Goal: Find specific page/section: Find specific page/section

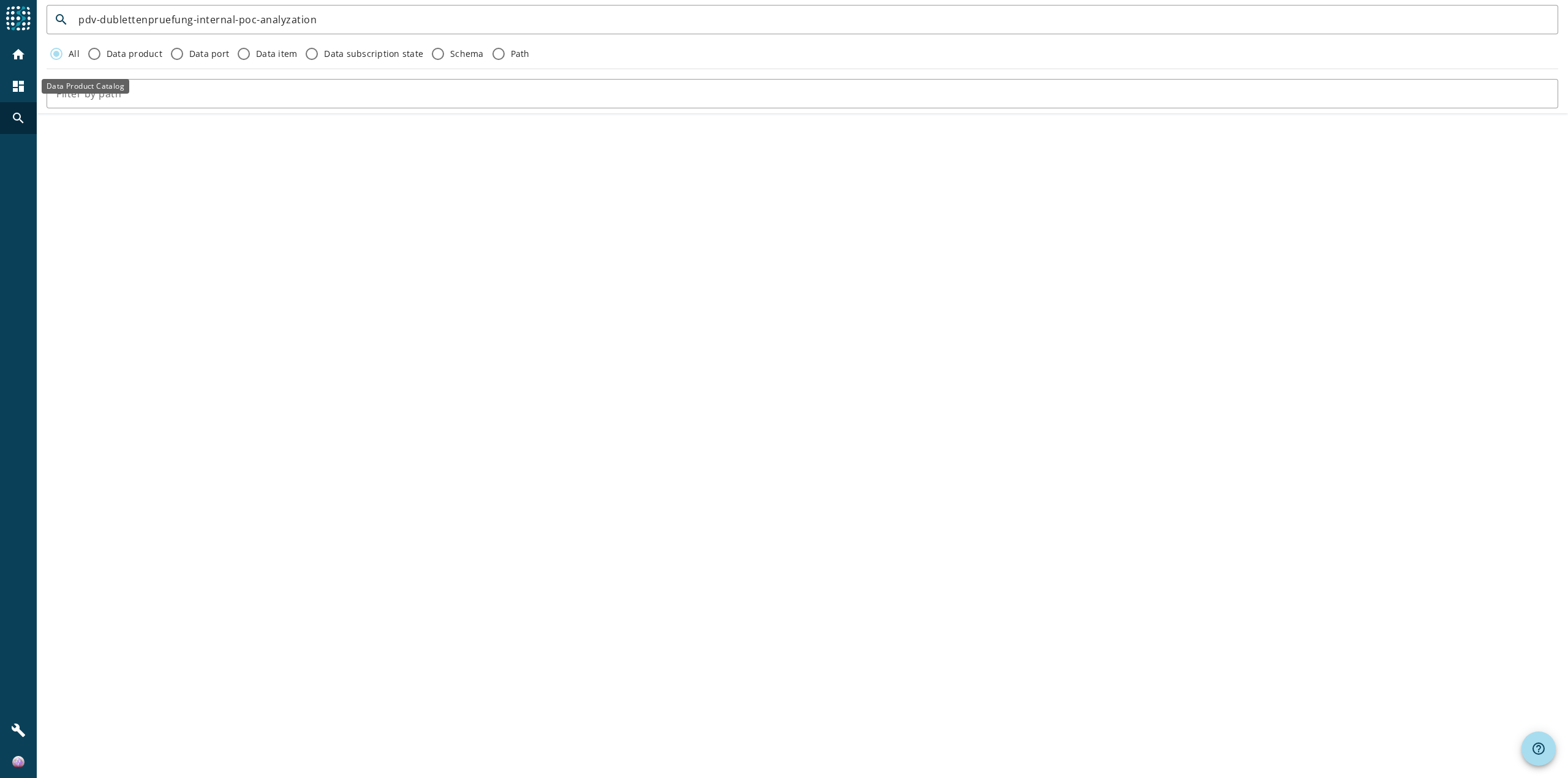
click at [9, 89] on div "dashboard" at bounding box center [18, 86] width 32 height 32
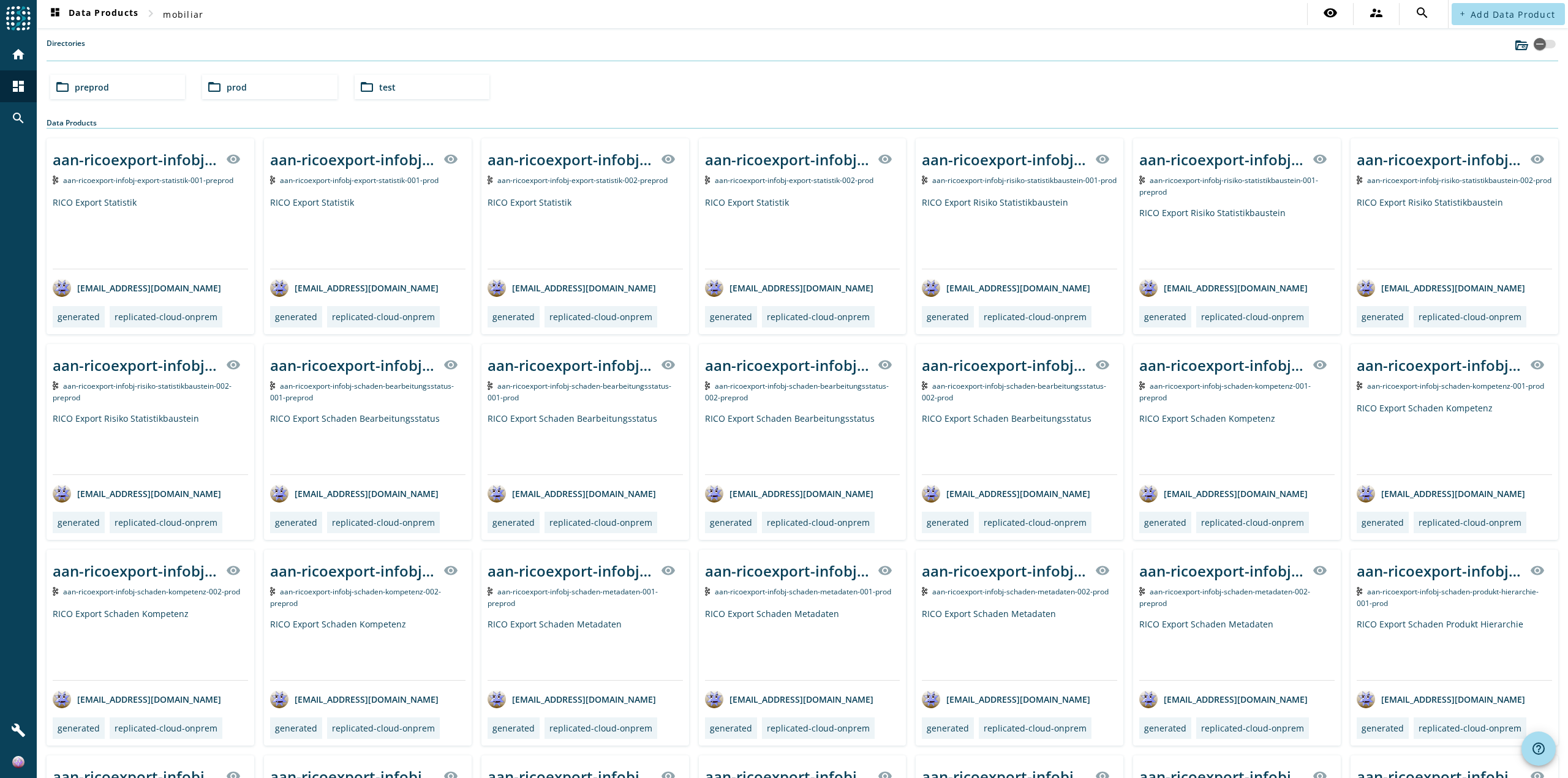
click at [77, 82] on span "preprod" at bounding box center [92, 86] width 35 height 11
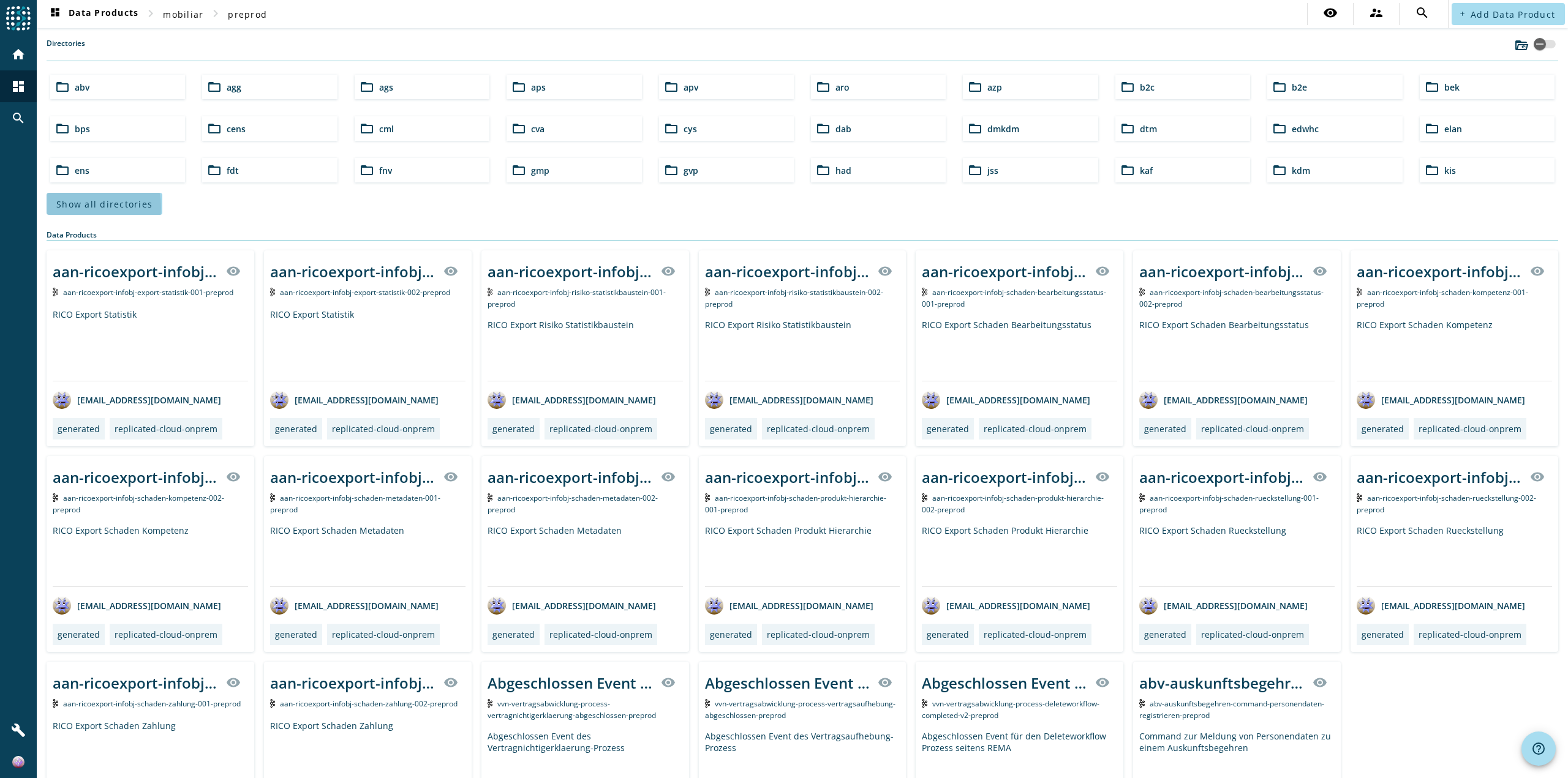
click at [89, 208] on span "Show all directories" at bounding box center [104, 204] width 96 height 11
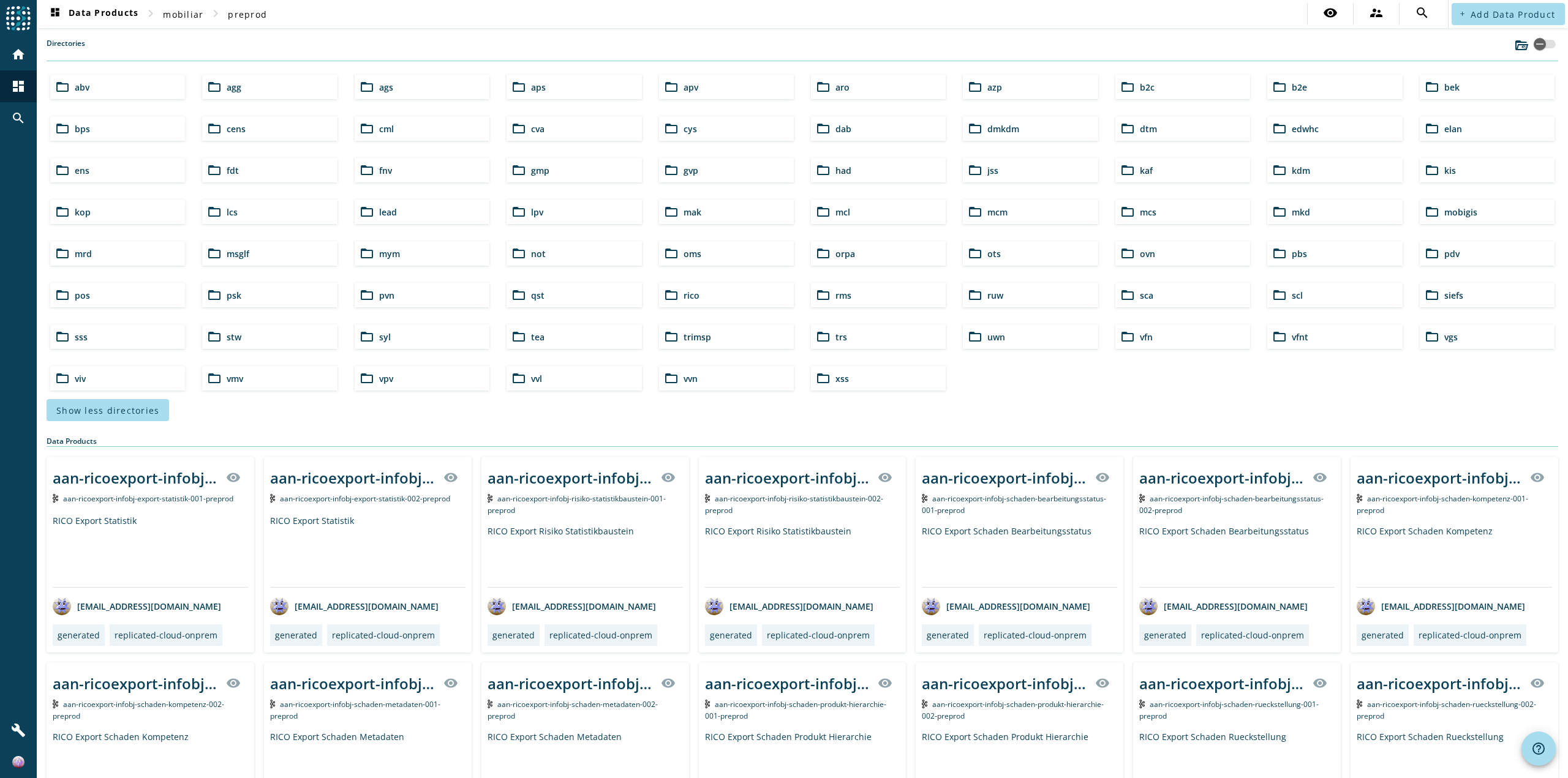
click at [1459, 249] on div "folder_open pdv" at bounding box center [1487, 254] width 135 height 24
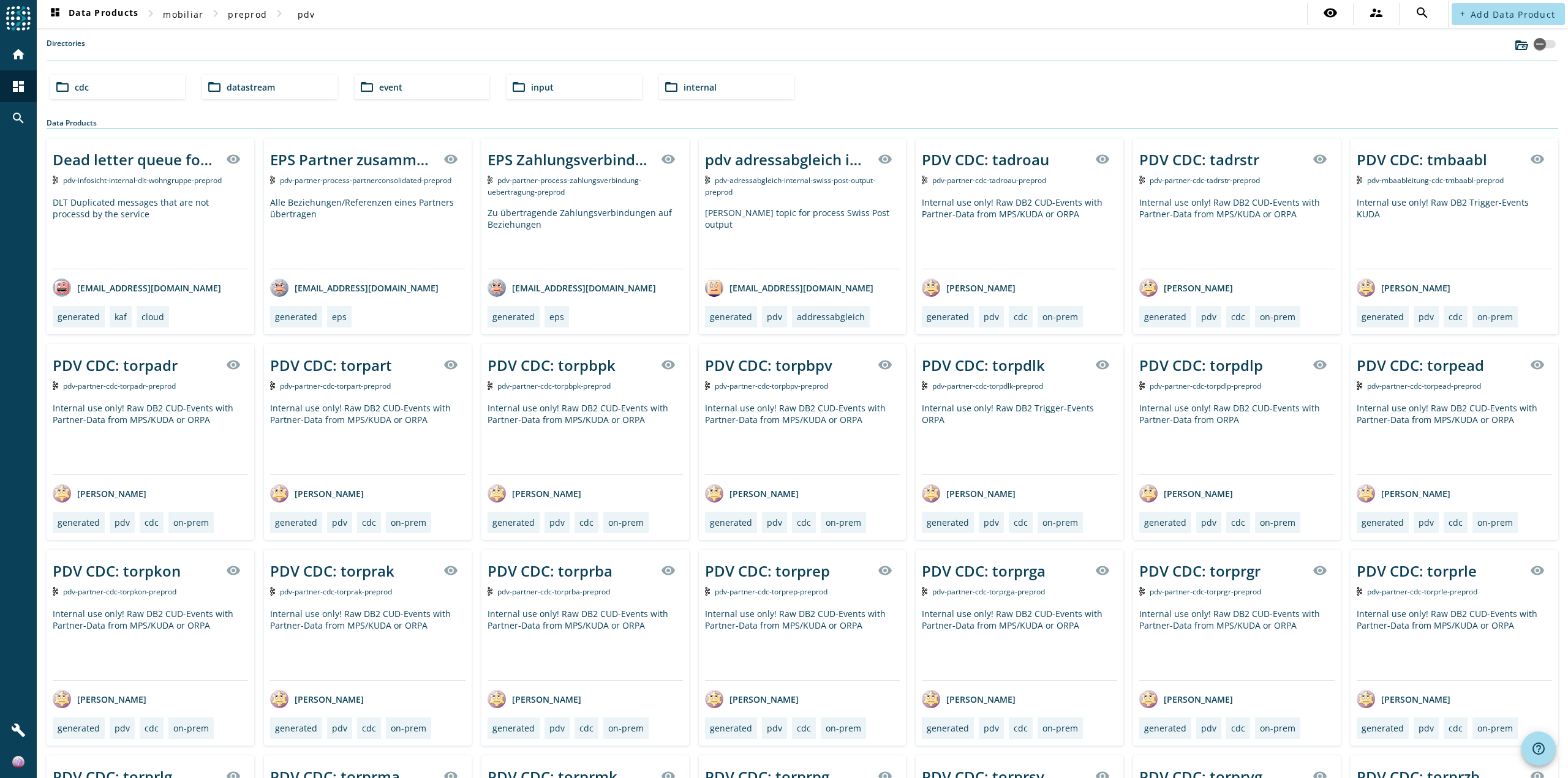
click at [721, 84] on div "folder_open internal" at bounding box center [727, 87] width 135 height 24
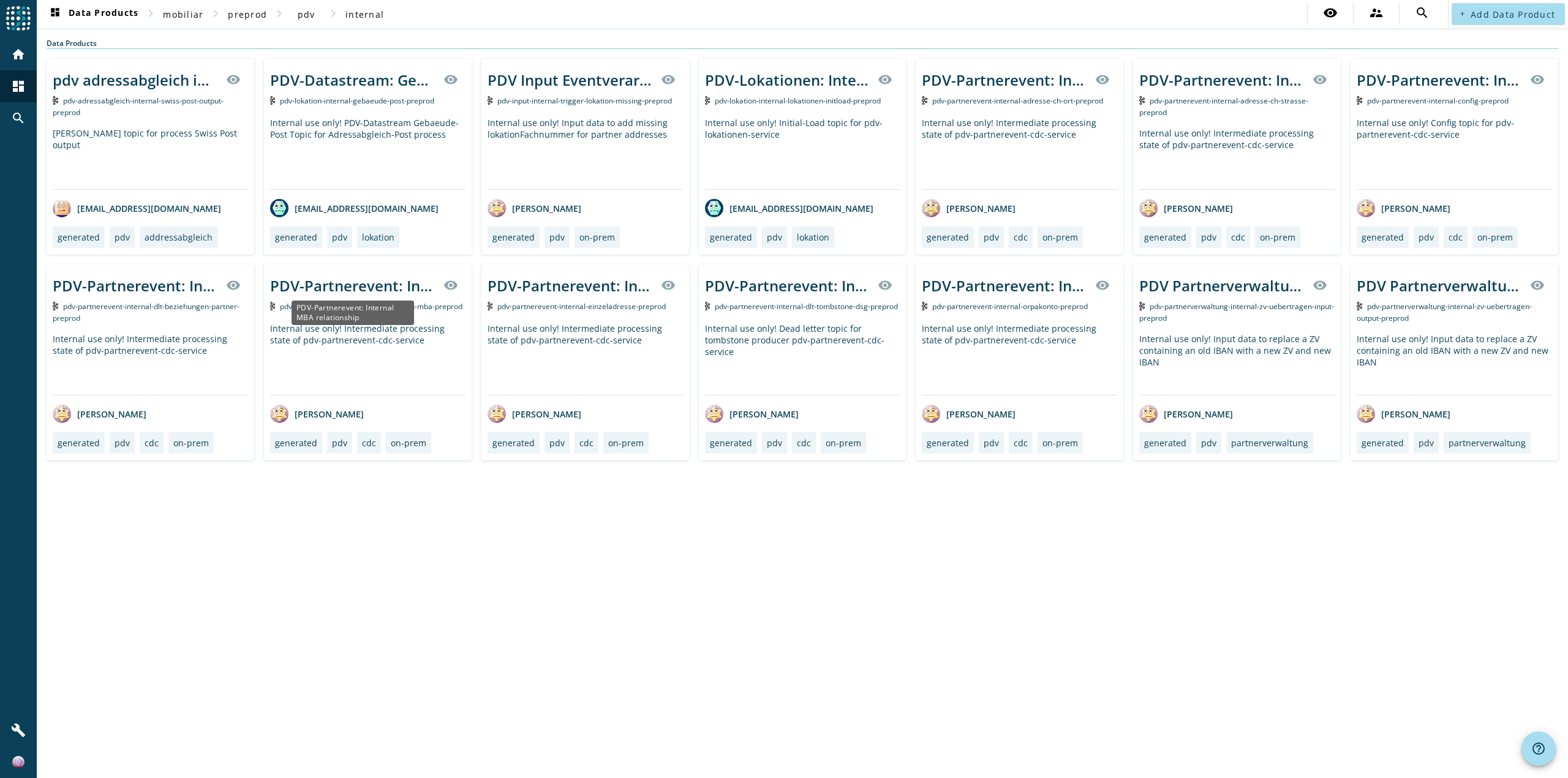
click at [389, 284] on div "PDV-Partnerevent: Internal MBA relationship" at bounding box center [353, 285] width 166 height 20
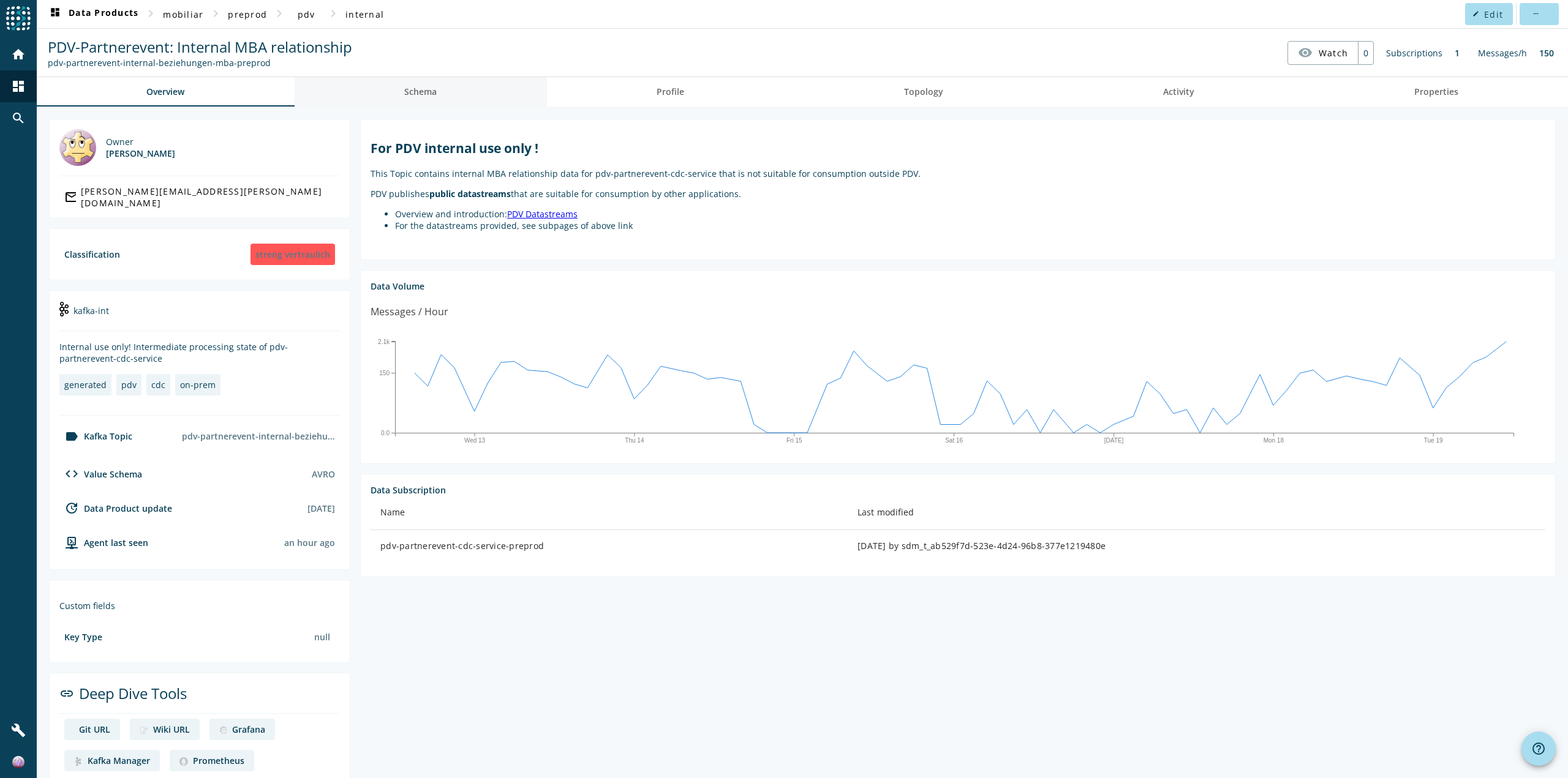
click at [509, 89] on link "Schema" at bounding box center [420, 91] width 252 height 29
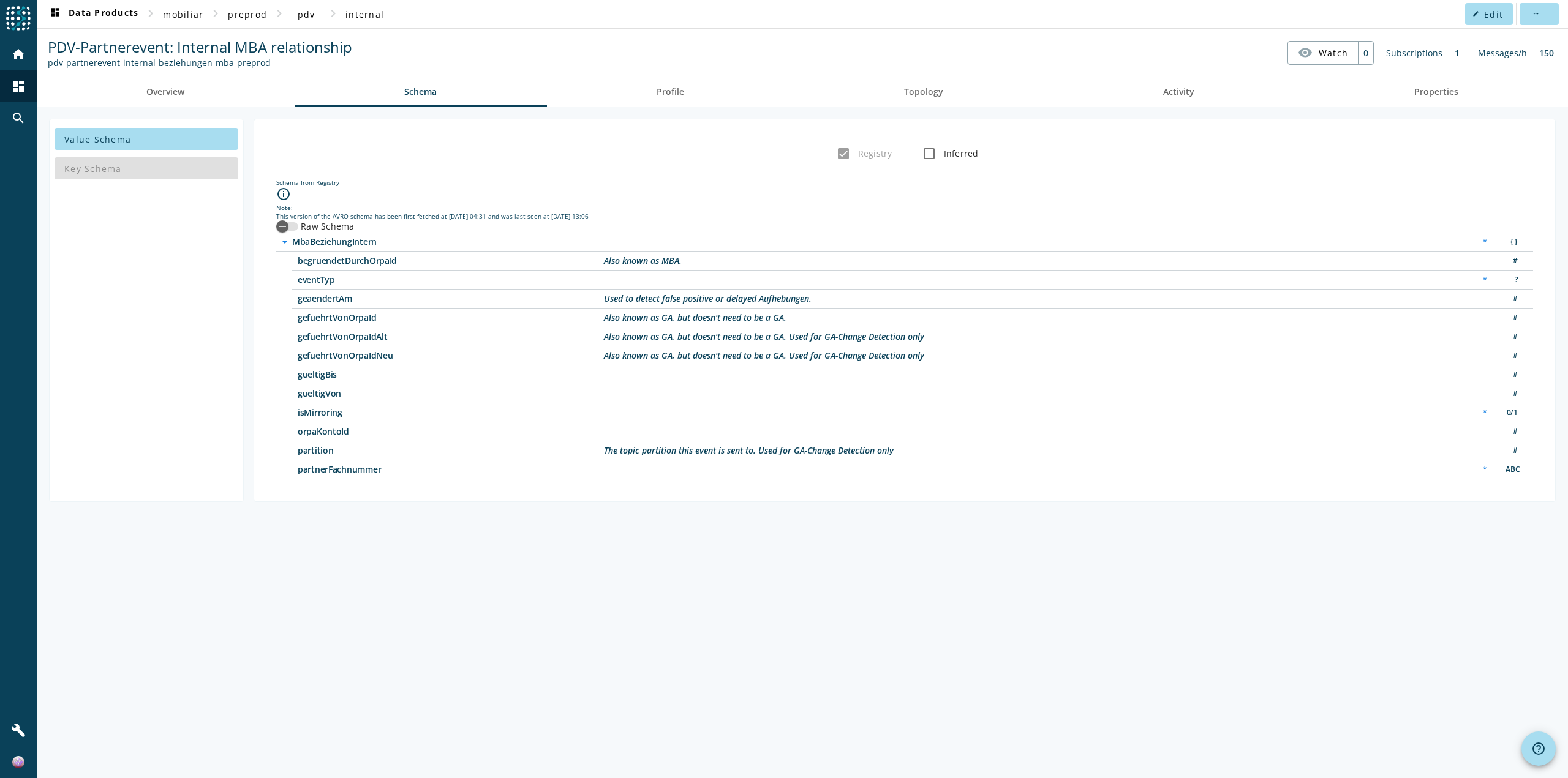
drag, startPoint x: 267, startPoint y: 63, endPoint x: 131, endPoint y: 62, distance: 136.0
click at [131, 62] on div "pdv-partnerevent-internal-beziehungen-mba-preprod" at bounding box center [199, 62] width 305 height 11
drag, startPoint x: 131, startPoint y: 62, endPoint x: 141, endPoint y: 65, distance: 10.4
click at [131, 62] on div "pdv-partnerevent-internal-beziehungen-mba-preprod" at bounding box center [199, 62] width 305 height 11
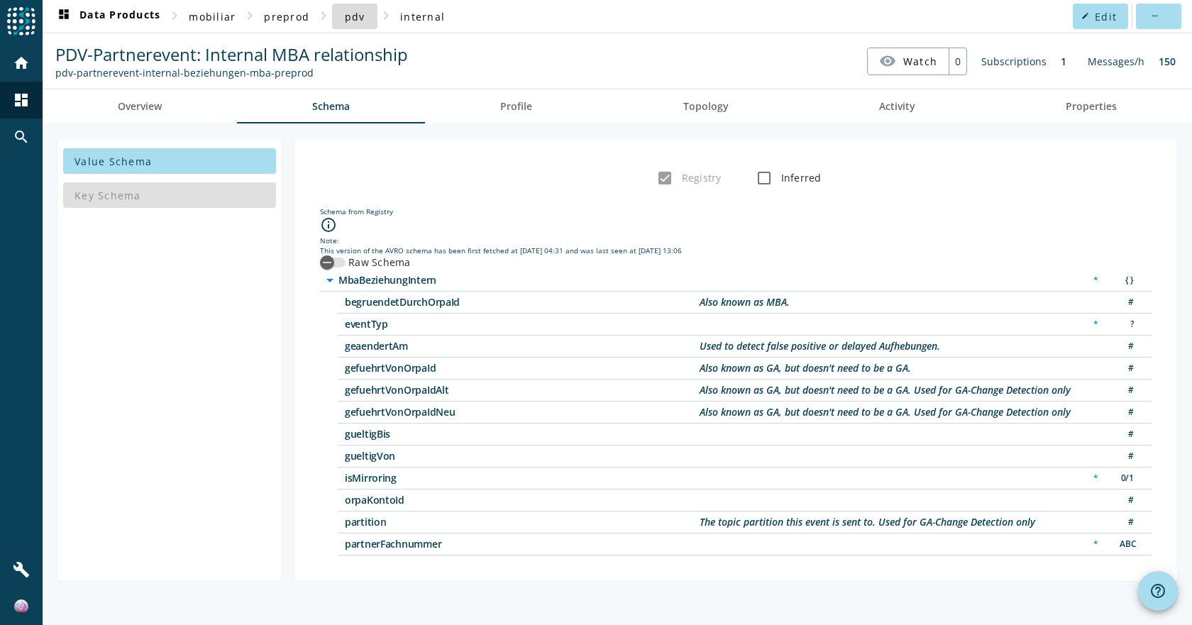
click at [356, 21] on span "pdv" at bounding box center [355, 16] width 21 height 13
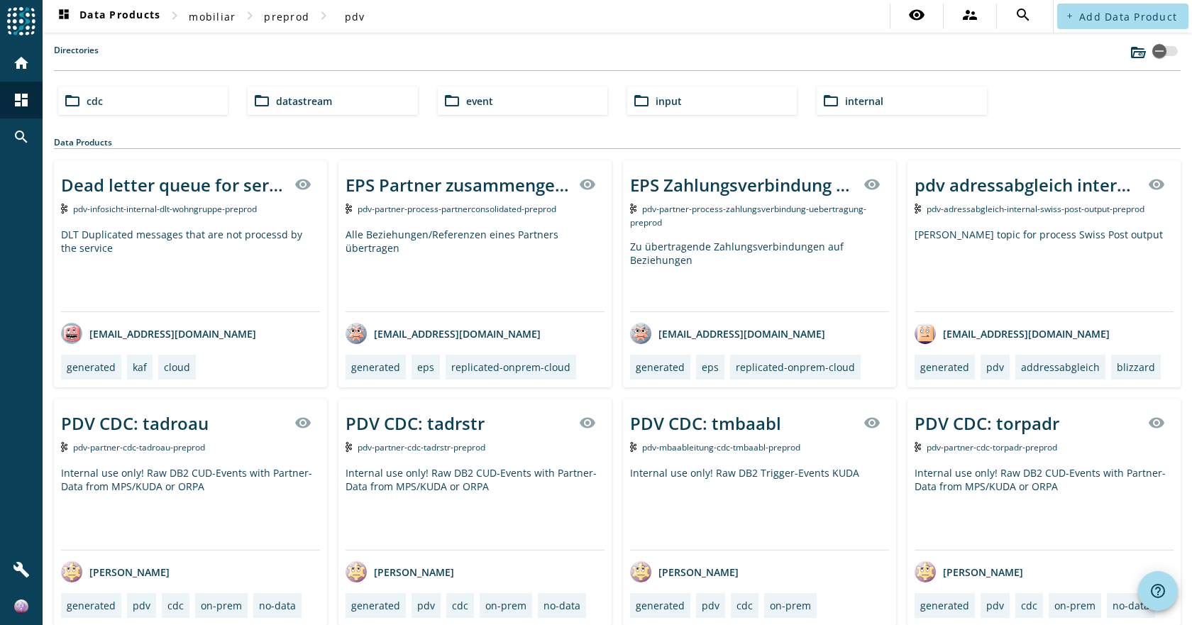
click at [830, 94] on mat-icon "folder_open" at bounding box center [831, 100] width 17 height 17
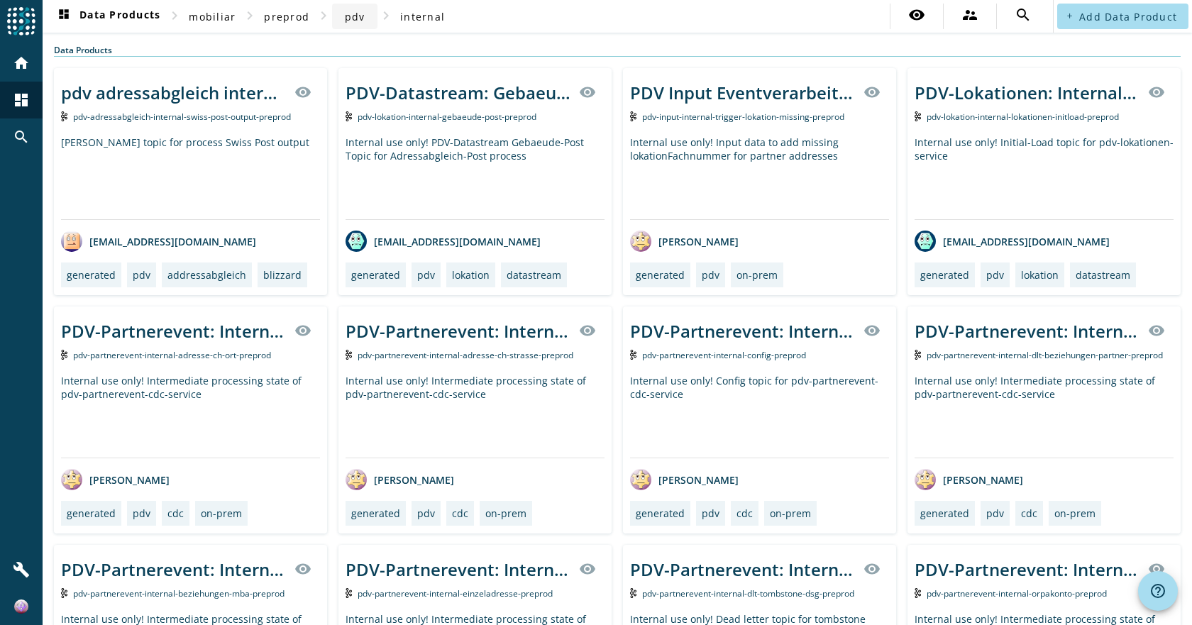
click at [360, 20] on span "pdv" at bounding box center [355, 16] width 21 height 13
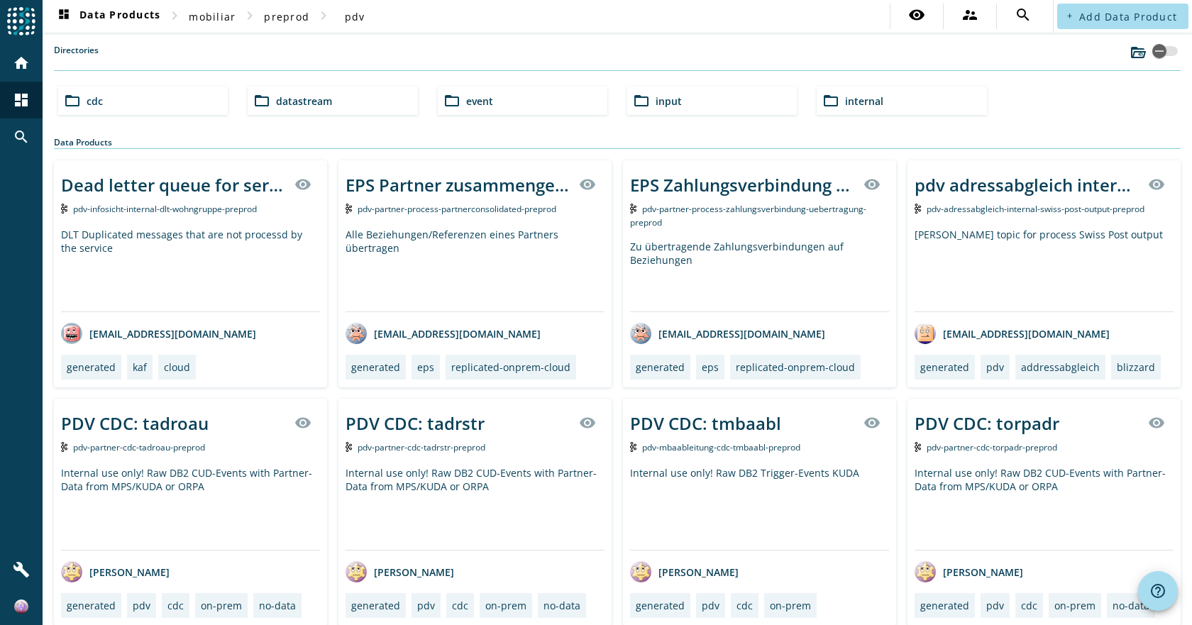
click at [471, 107] on span "event" at bounding box center [479, 100] width 27 height 13
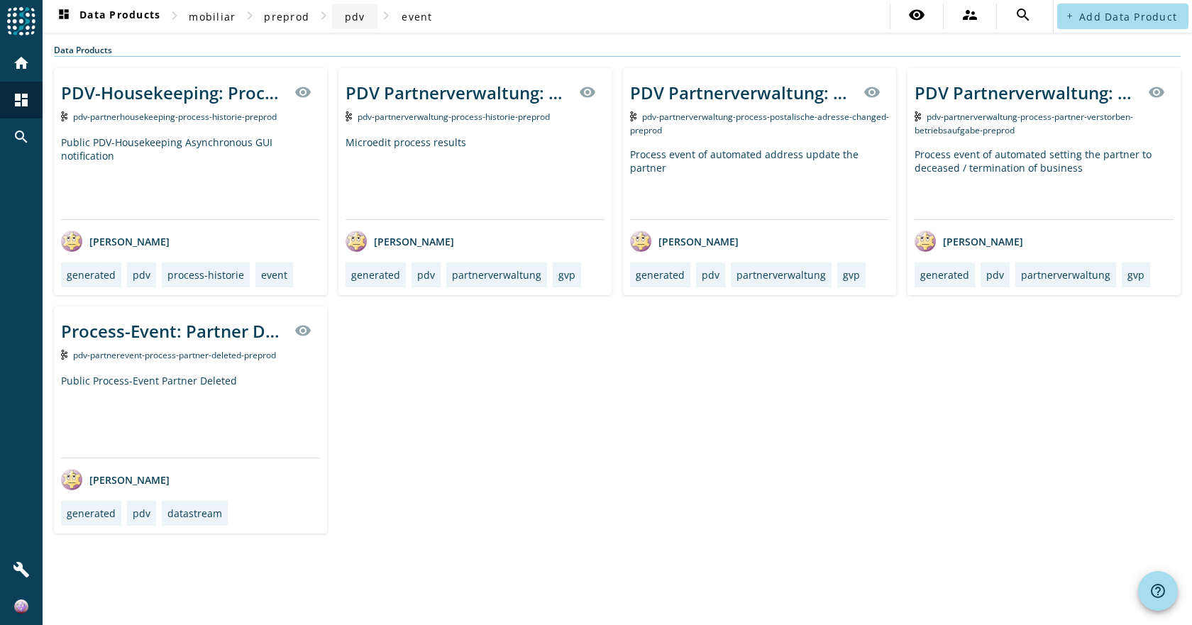
click at [340, 22] on span at bounding box center [354, 16] width 45 height 34
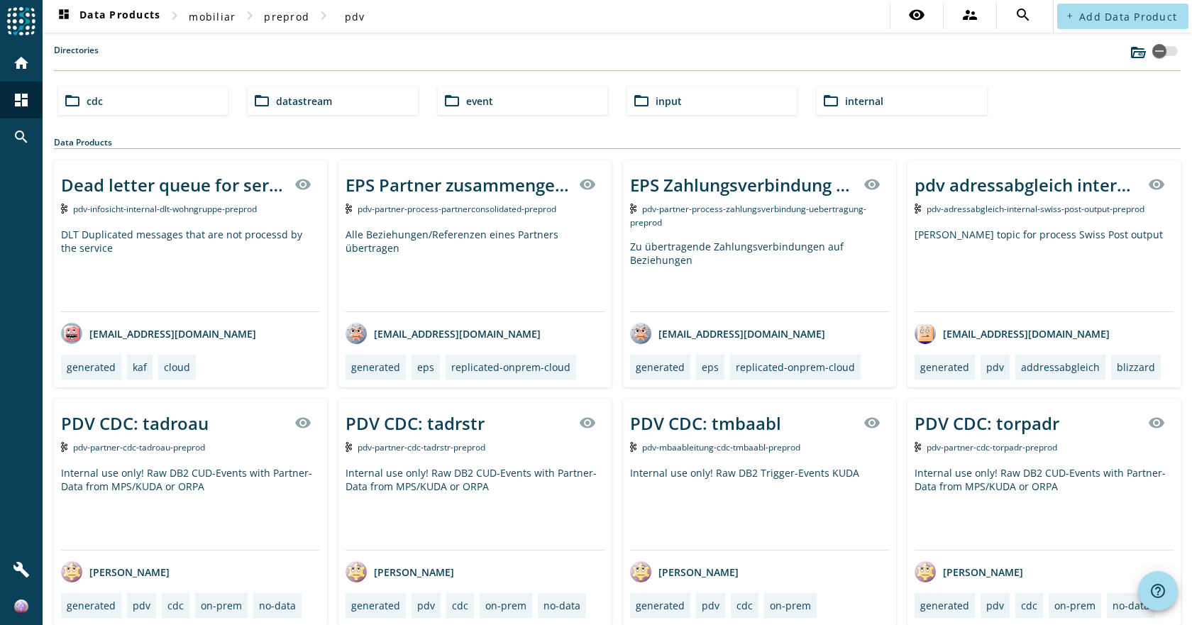
click at [304, 103] on span "datastream" at bounding box center [304, 100] width 56 height 13
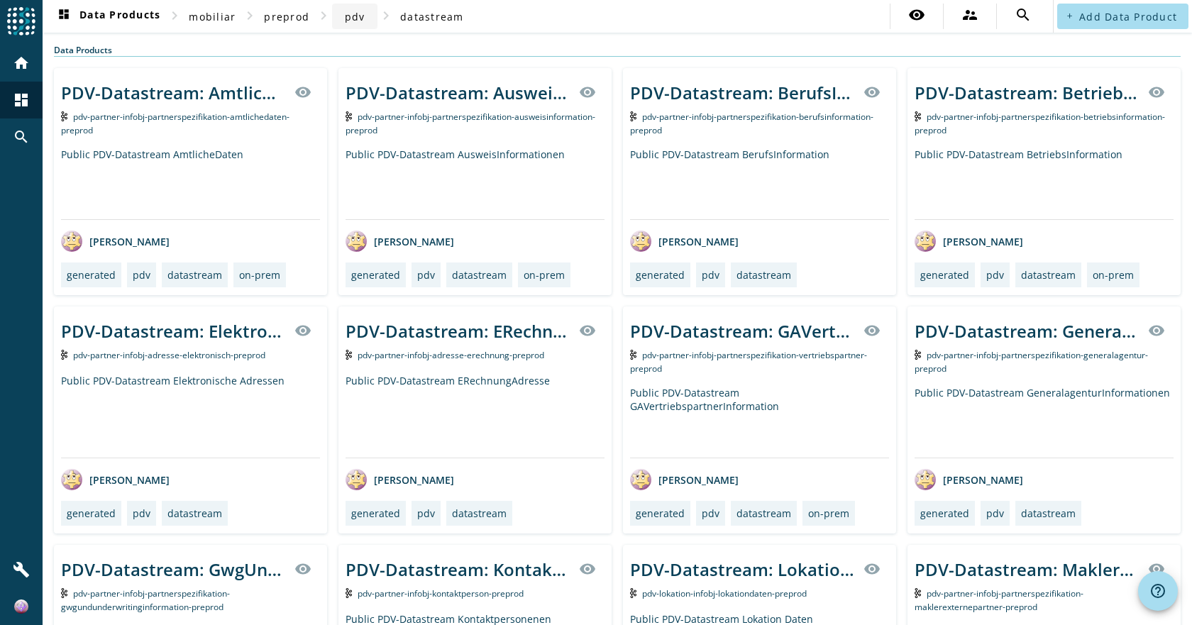
click at [341, 21] on span at bounding box center [354, 16] width 45 height 34
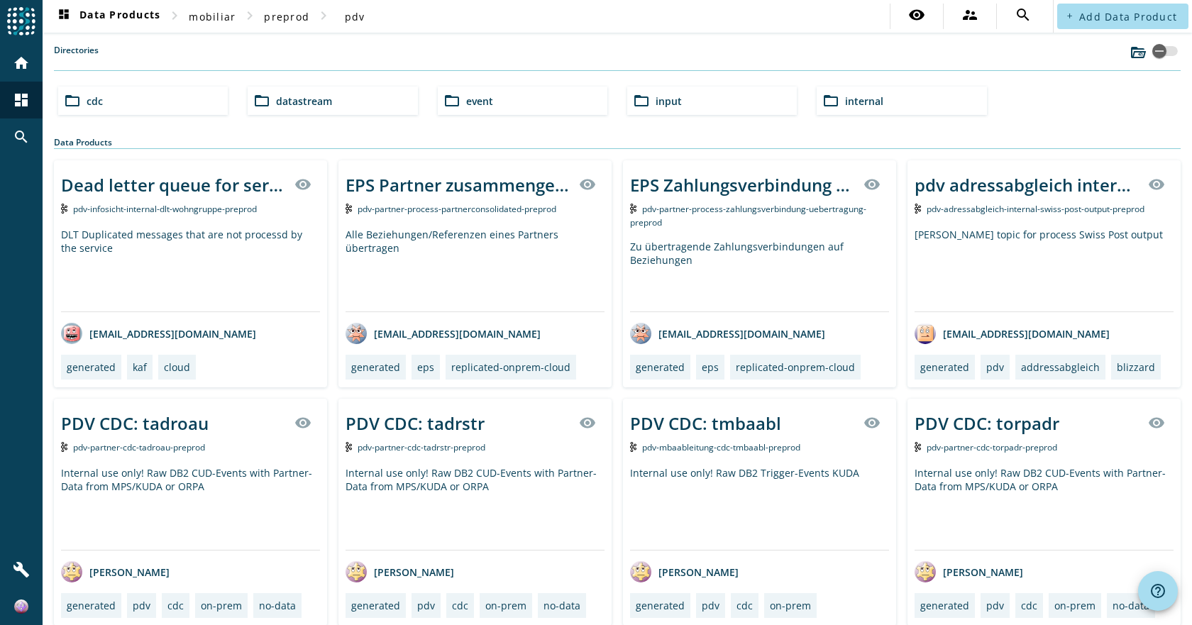
click at [89, 99] on span "cdc" at bounding box center [95, 100] width 16 height 13
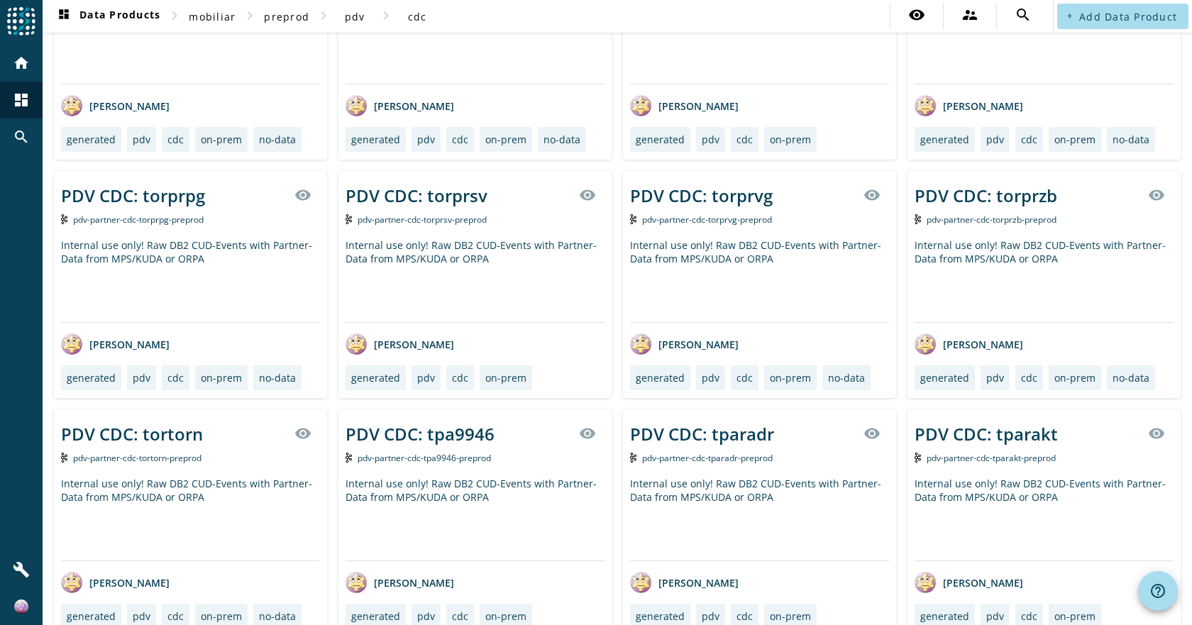
scroll to position [1515, 0]
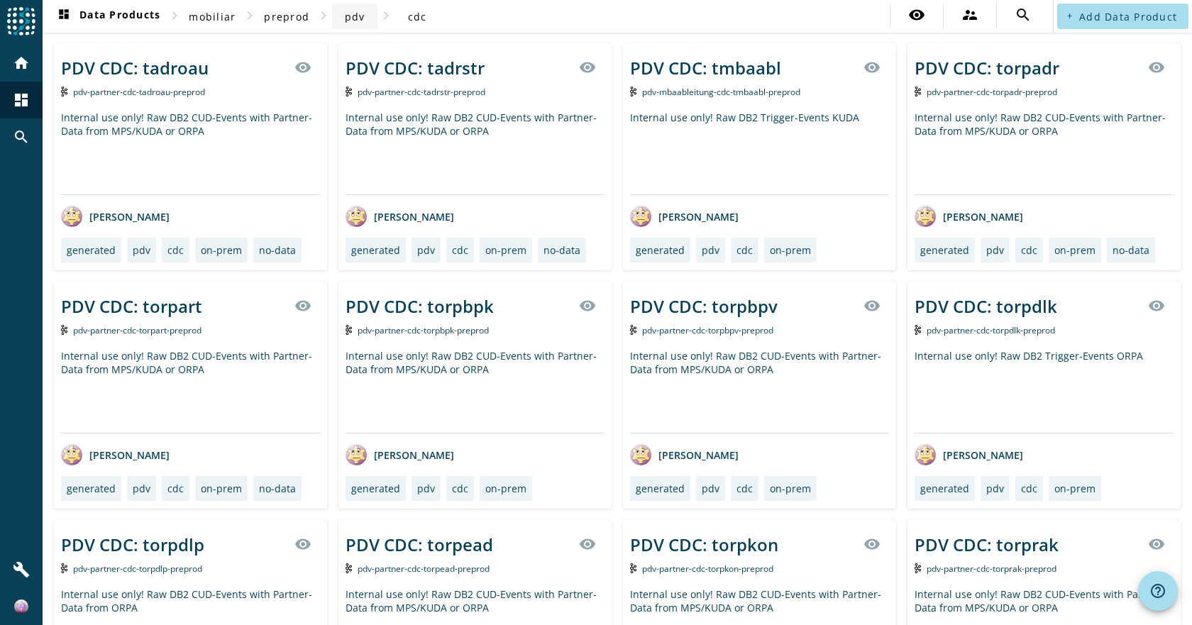
click at [361, 19] on span "pdv" at bounding box center [355, 16] width 21 height 13
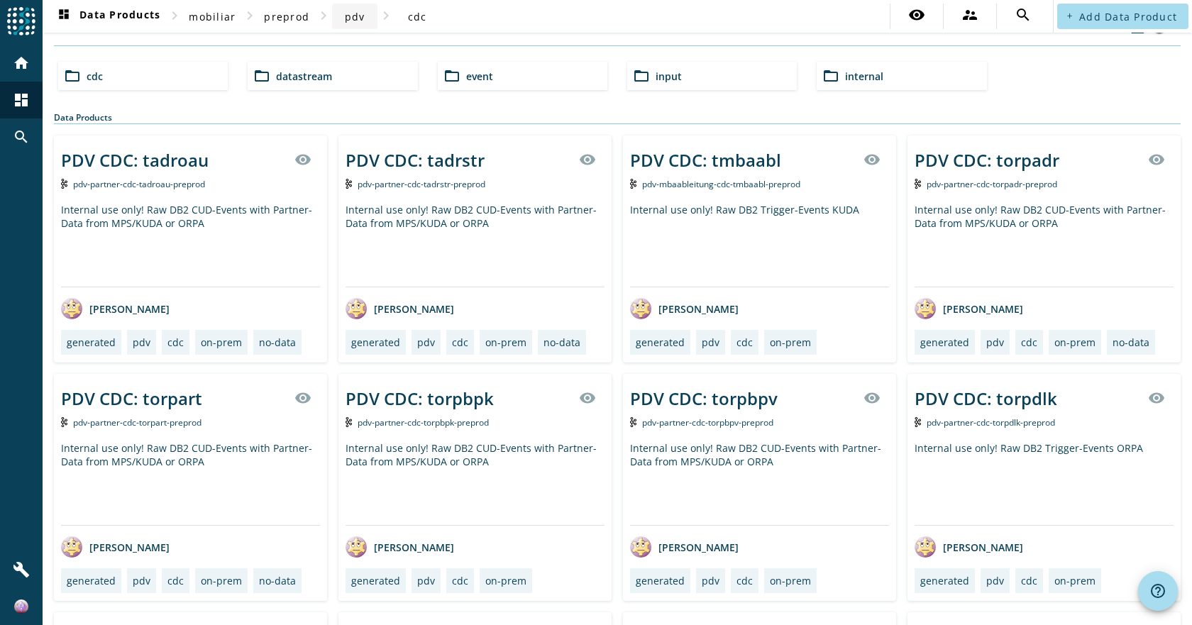
scroll to position [117, 0]
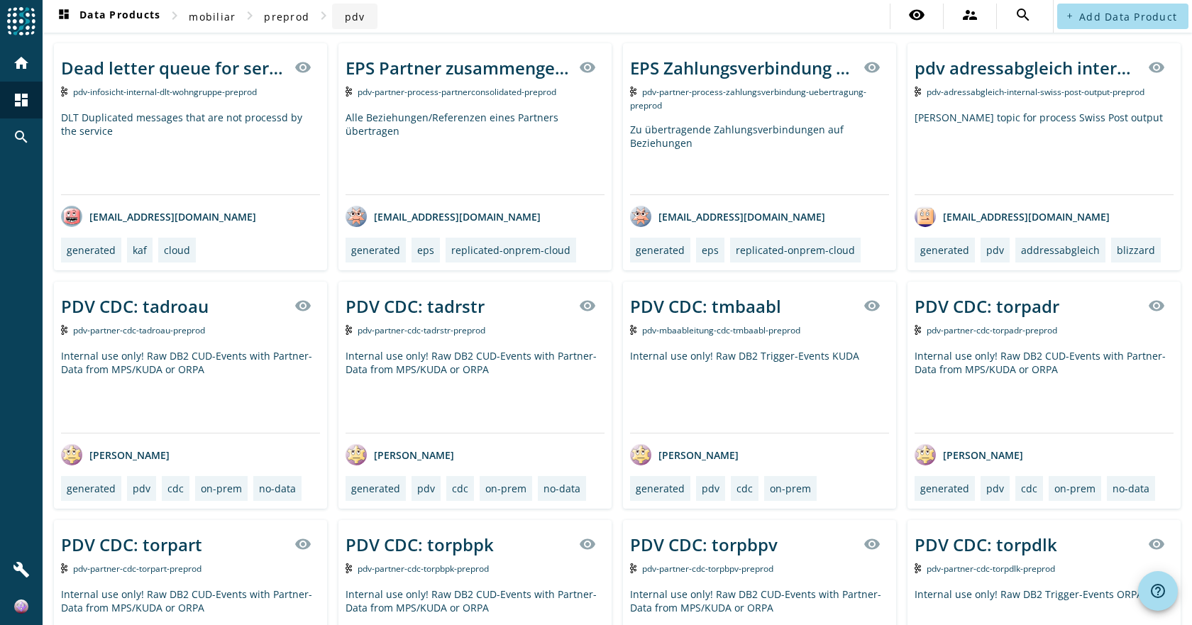
click at [356, 22] on span "pdv" at bounding box center [355, 16] width 21 height 13
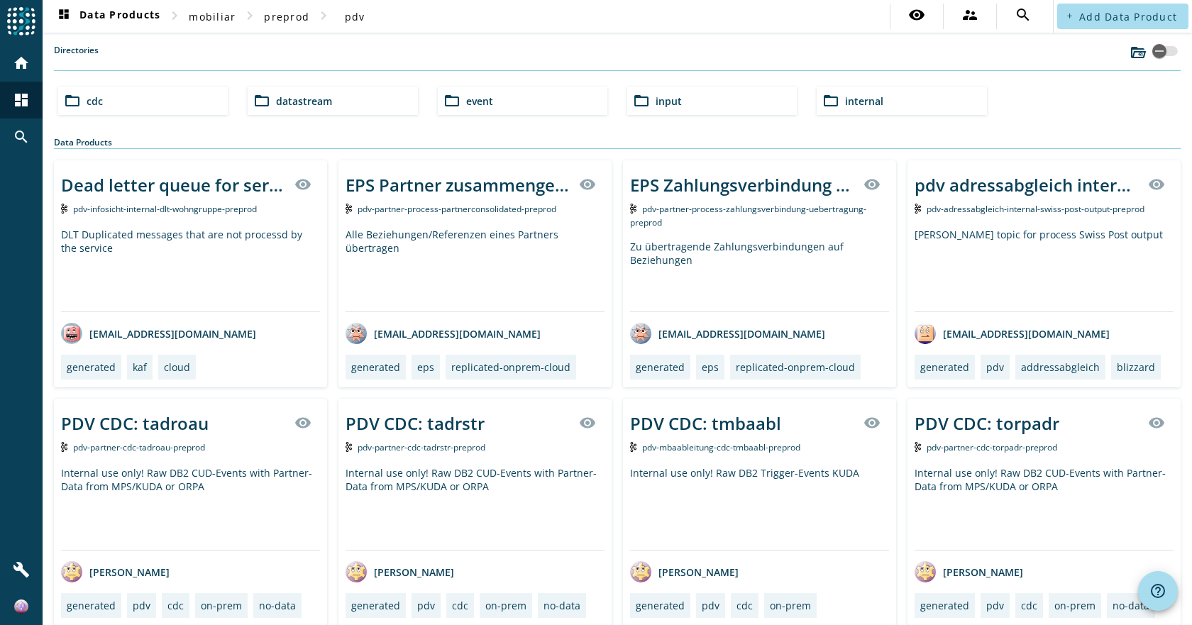
click at [676, 101] on span "input" at bounding box center [669, 100] width 26 height 13
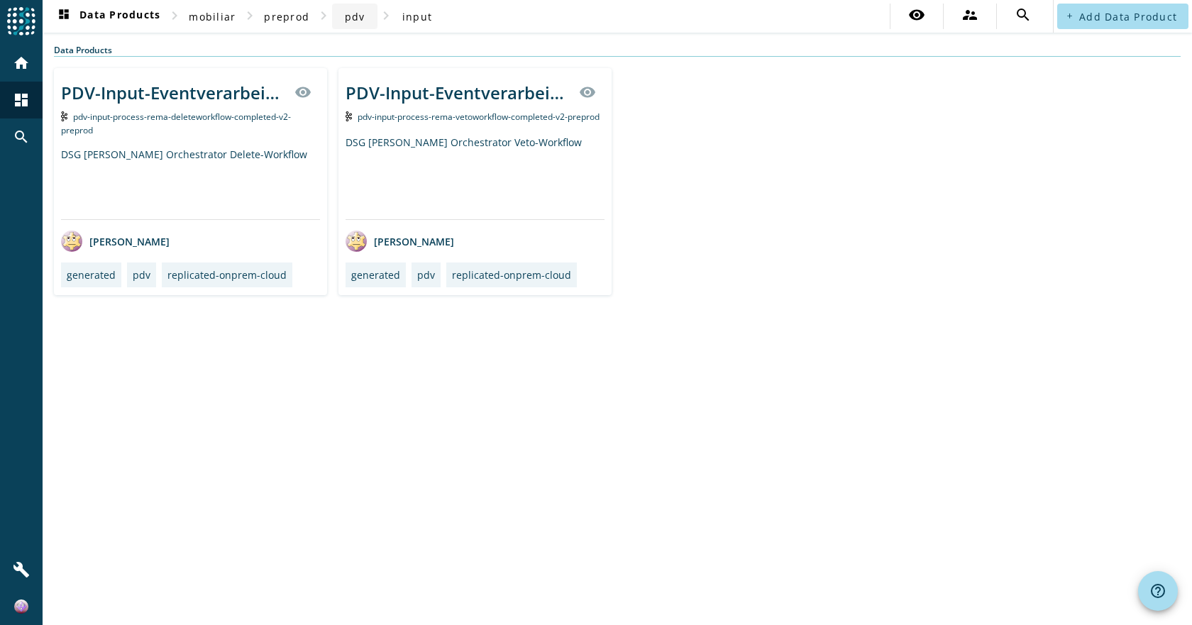
click at [358, 19] on span "pdv" at bounding box center [355, 16] width 21 height 13
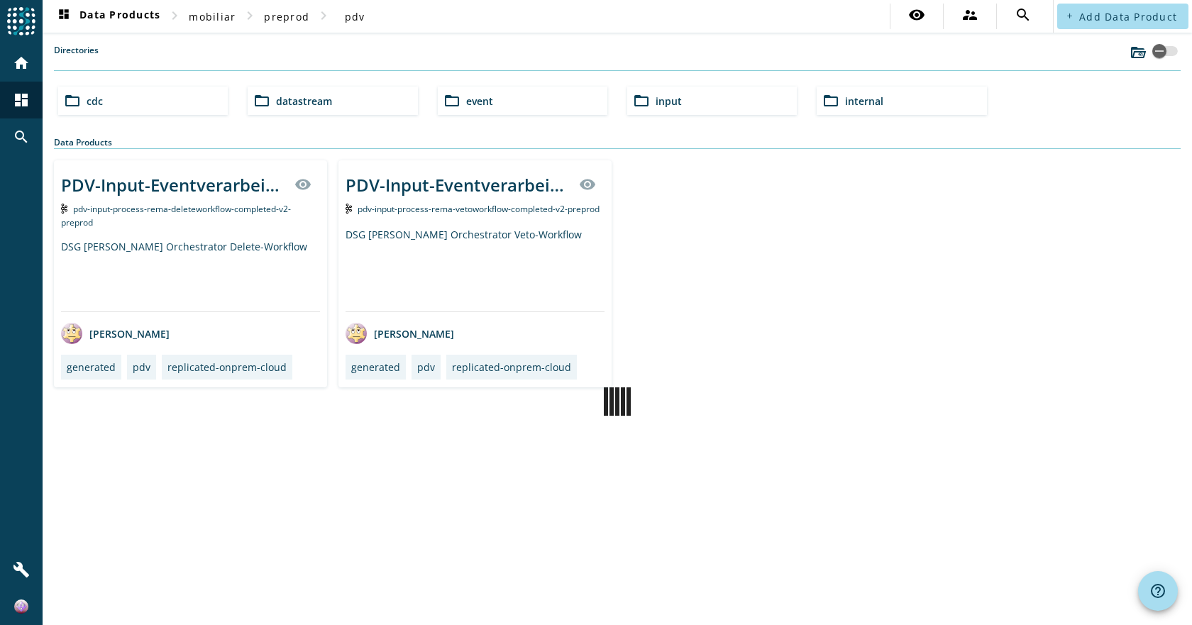
click at [319, 99] on span "datastream" at bounding box center [304, 100] width 56 height 13
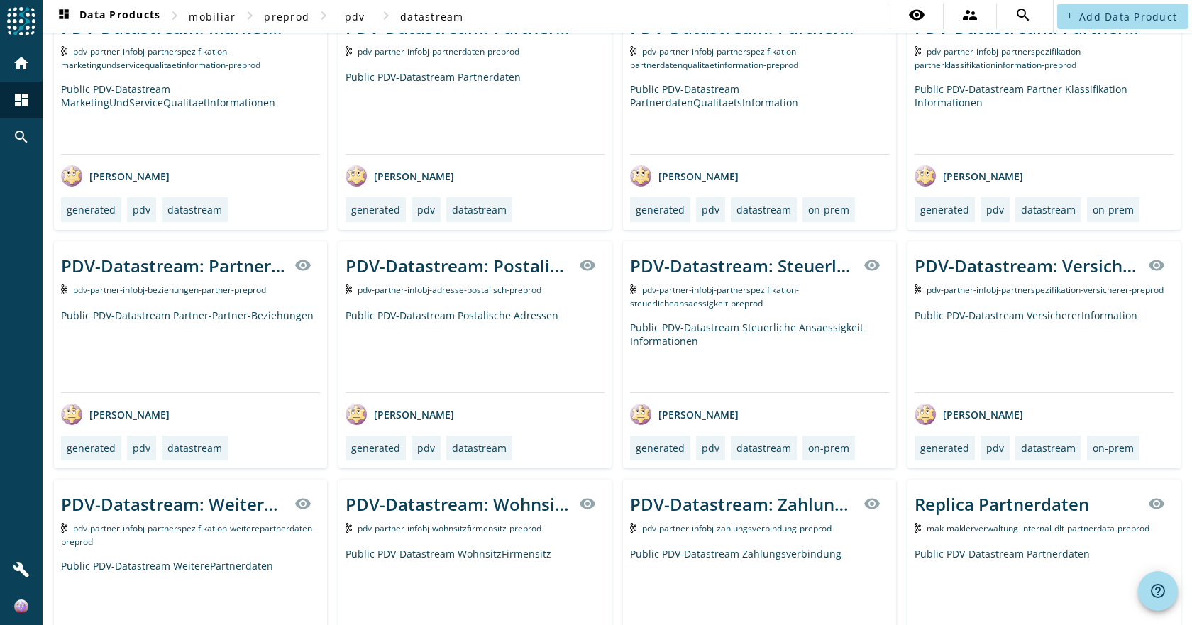
scroll to position [874, 0]
